Goal: Task Accomplishment & Management: Manage account settings

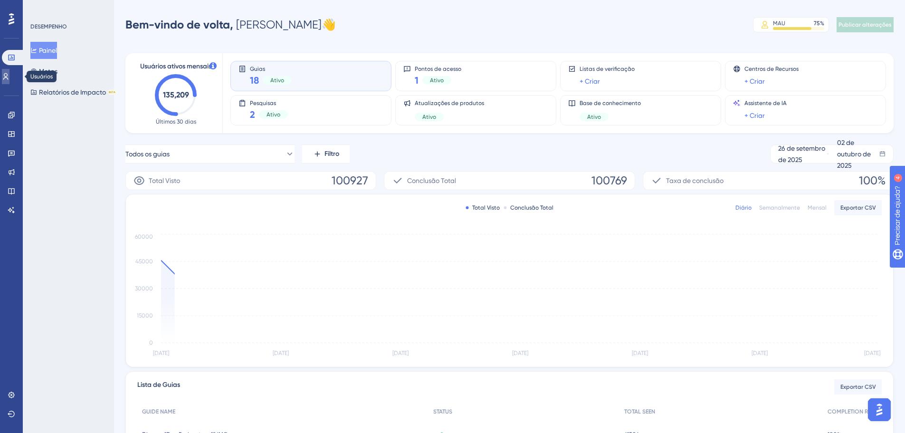
click at [10, 73] on icon at bounding box center [6, 77] width 8 height 8
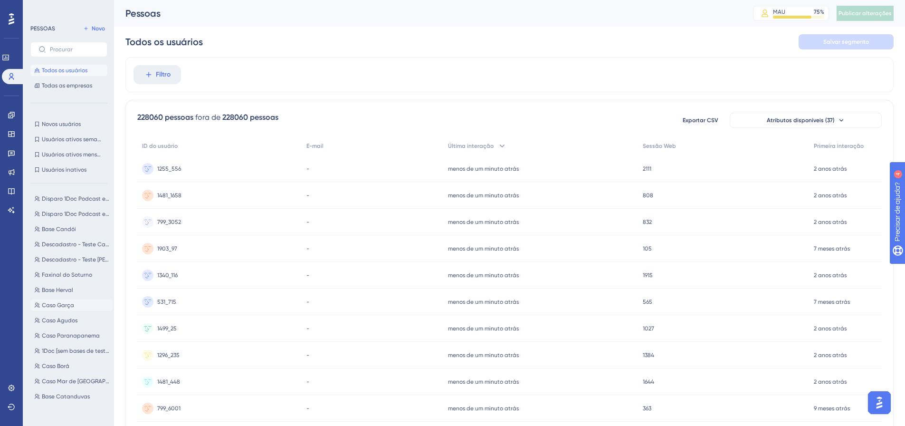
scroll to position [48, 0]
click at [85, 260] on font "Descadastro - Teste Carlos-1" at bounding box center [80, 259] width 77 height 7
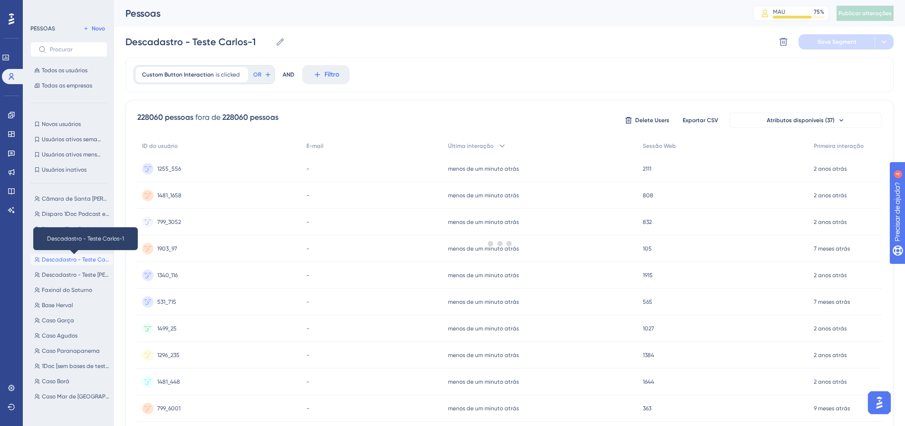
scroll to position [0, 0]
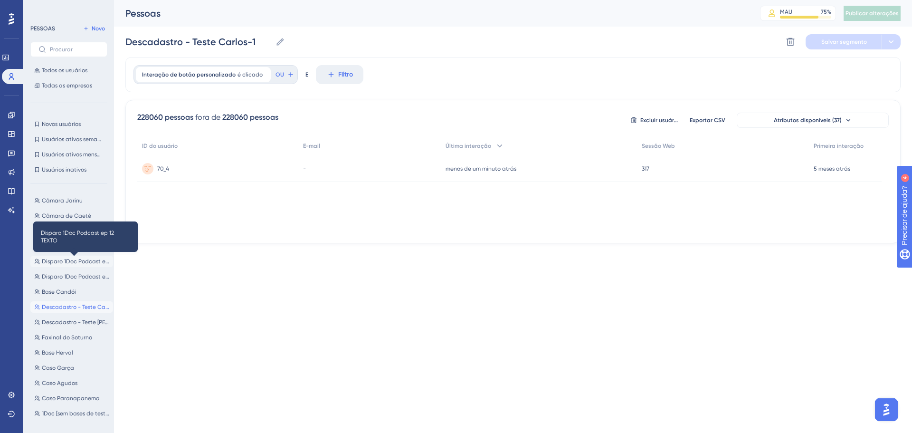
click at [95, 258] on font "Disparo 1Doc Podcast ep 12 TEXTO" at bounding box center [88, 261] width 92 height 7
type input "Disparo 1Doc Podcast ep 12 TEXTO"
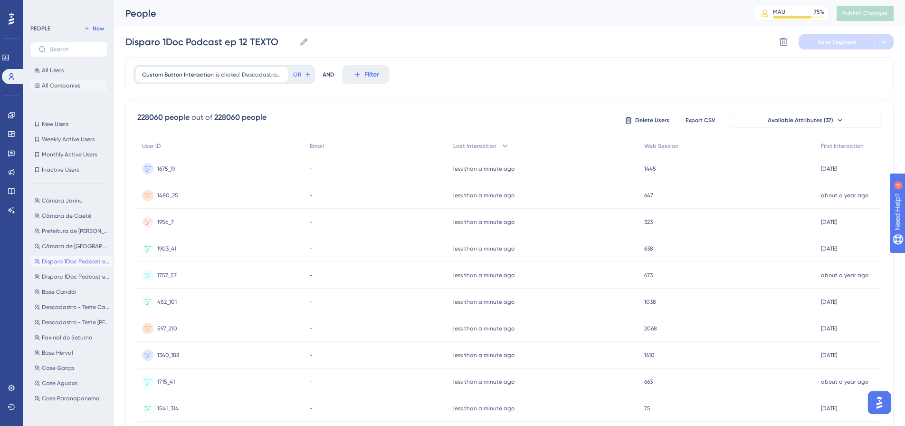
click at [67, 84] on span "All Companies" at bounding box center [61, 86] width 38 height 8
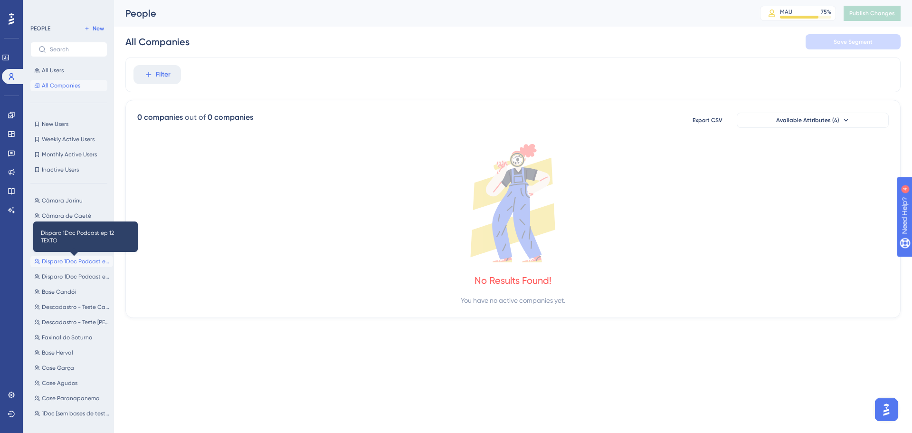
click at [80, 263] on span "Disparo 1Doc Podcast ep 12 TEXTO" at bounding box center [75, 262] width 67 height 8
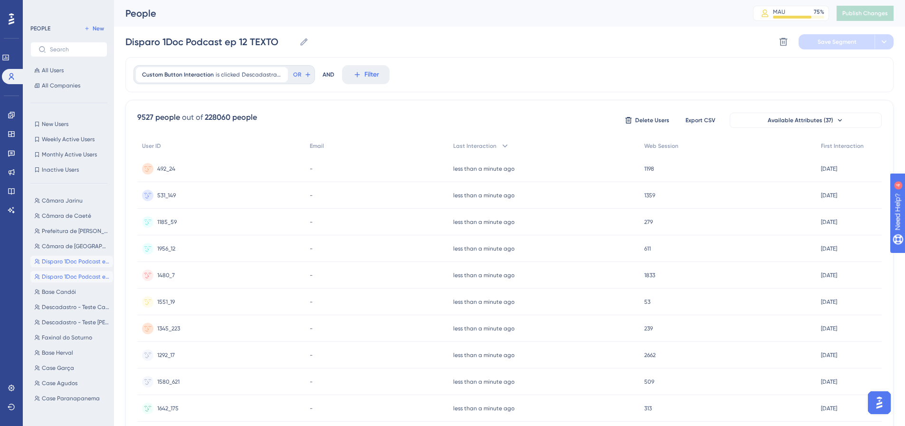
drag, startPoint x: 80, startPoint y: 281, endPoint x: 94, endPoint y: 272, distance: 16.2
click at [80, 281] on button "Disparo 1Doc Podcast ep 12 IMG Disparo 1Doc Podcast ep 12 IMG" at bounding box center [71, 276] width 83 height 11
type input "Disparo 1Doc Podcast ep 12 IMG"
